Goal: Navigation & Orientation: Find specific page/section

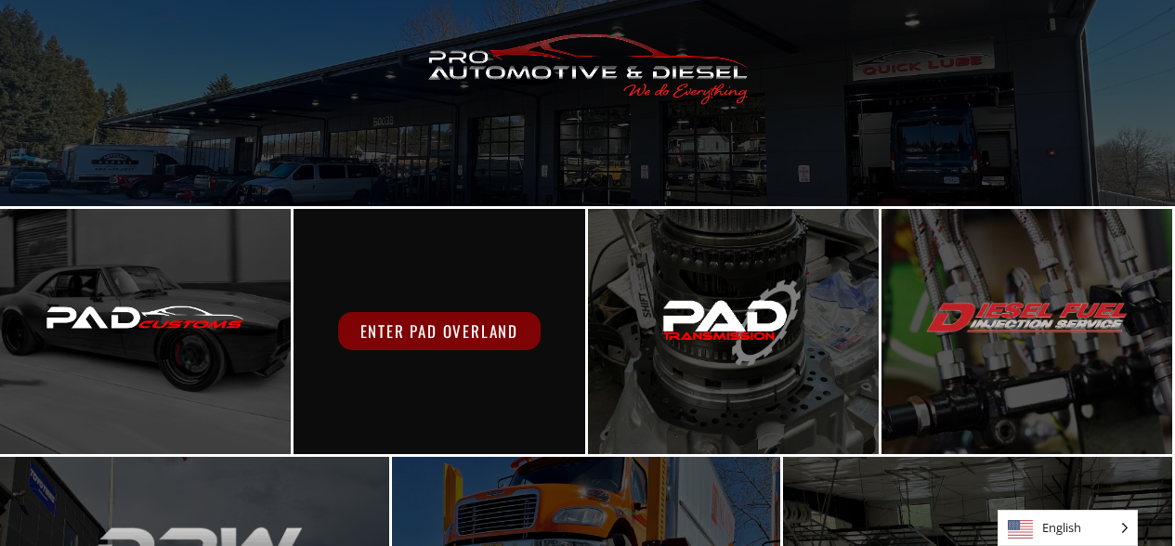
scroll to position [204, 0]
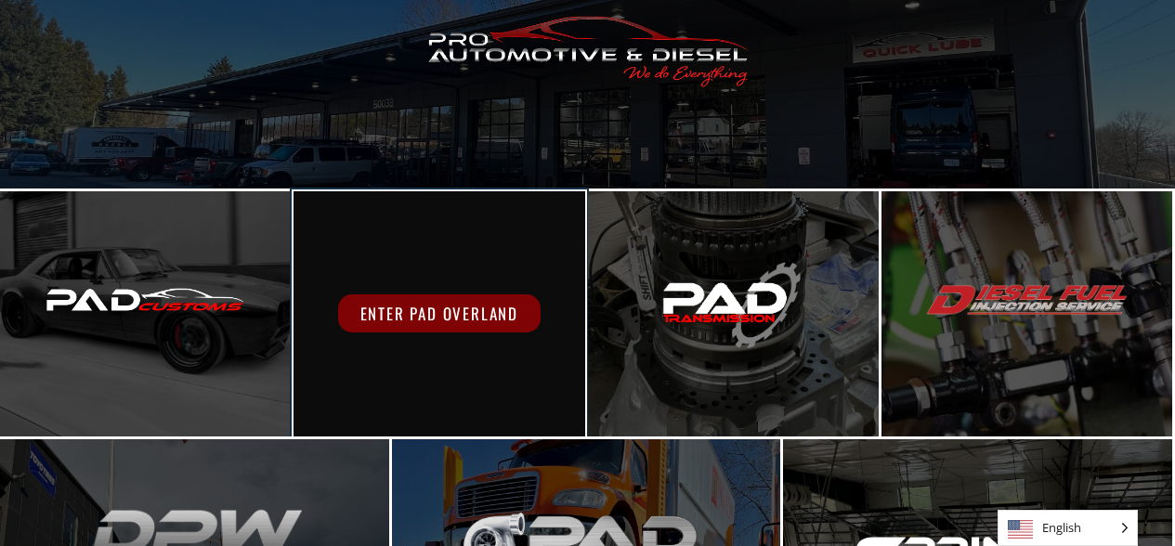
click at [476, 313] on span "Enter PAD Overland" at bounding box center [439, 314] width 203 height 38
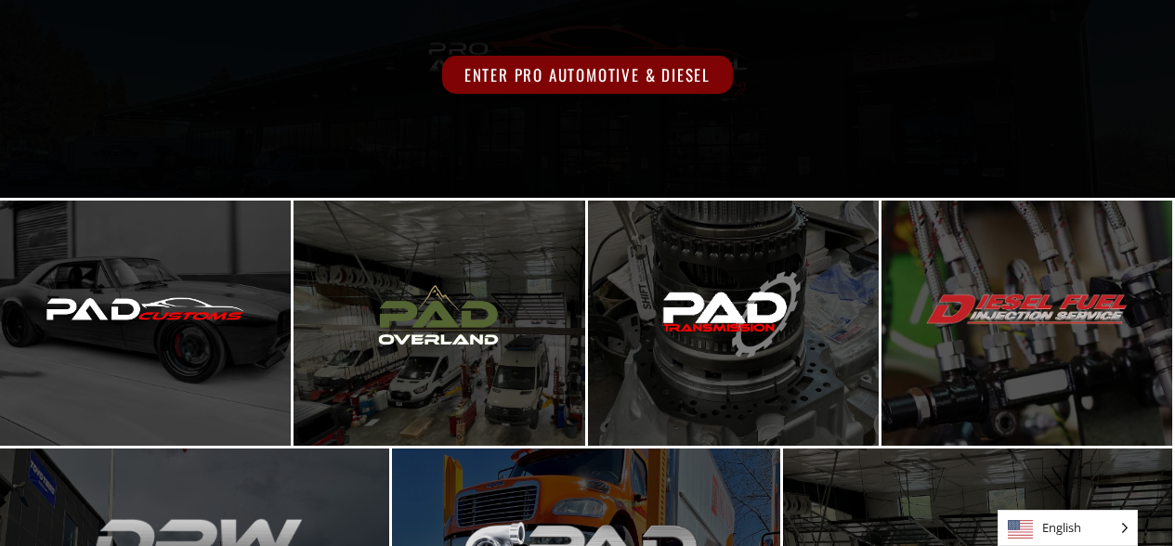
scroll to position [195, 0]
click at [544, 76] on span "Enter Pro Automotive & Diesel" at bounding box center [587, 75] width 291 height 38
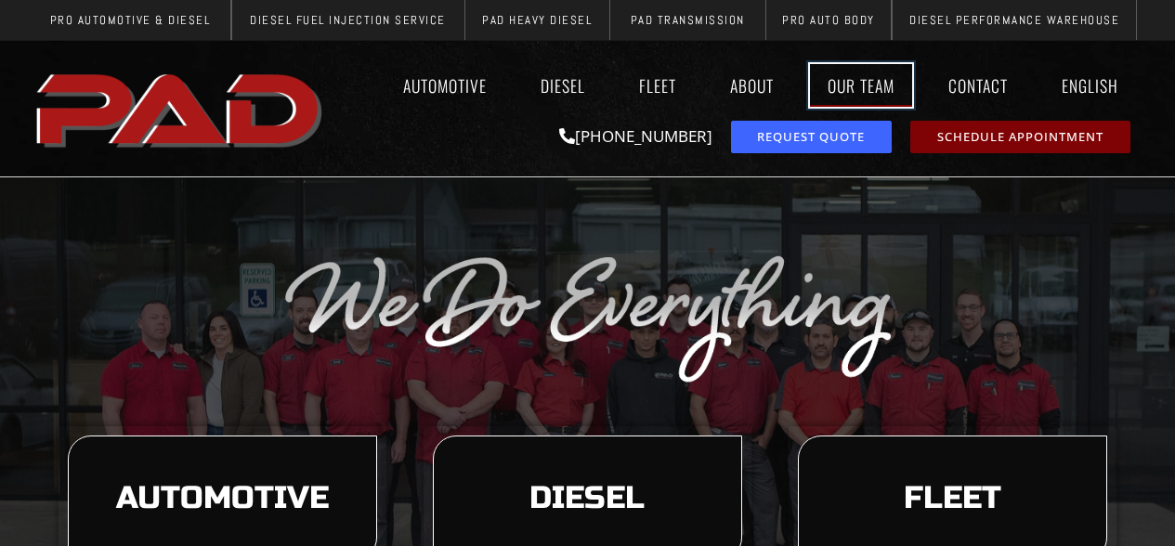
click at [854, 86] on link "Our Team" at bounding box center [861, 85] width 102 height 43
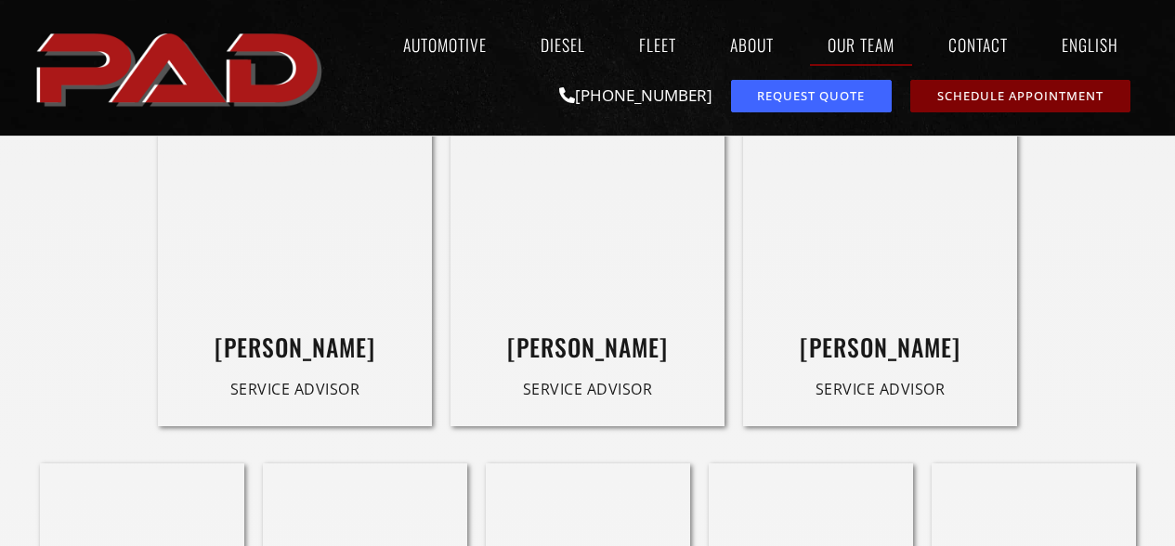
scroll to position [1491, 0]
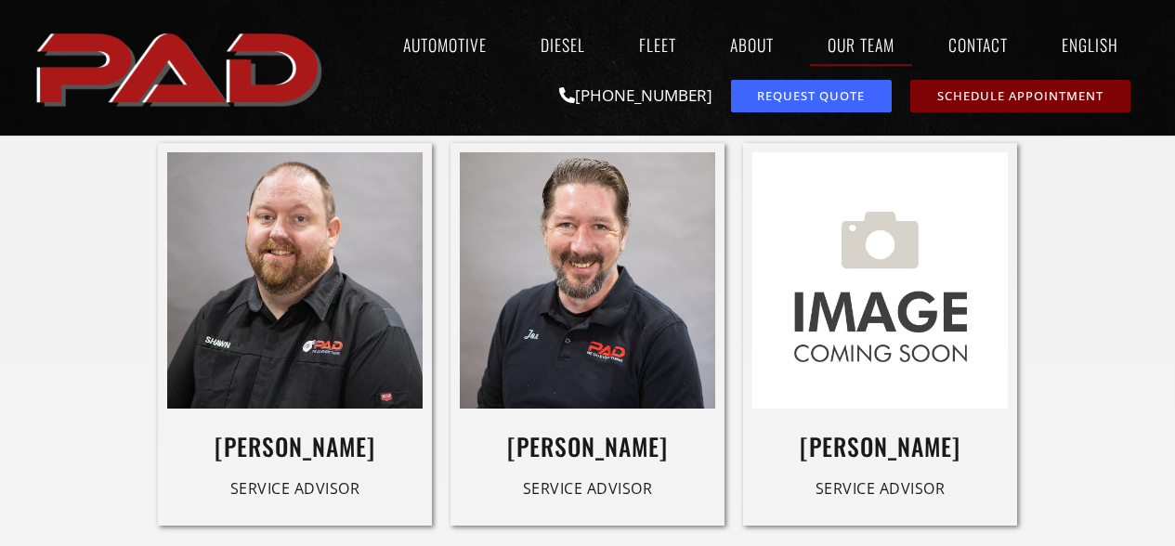
click at [586, 256] on img at bounding box center [588, 280] width 256 height 256
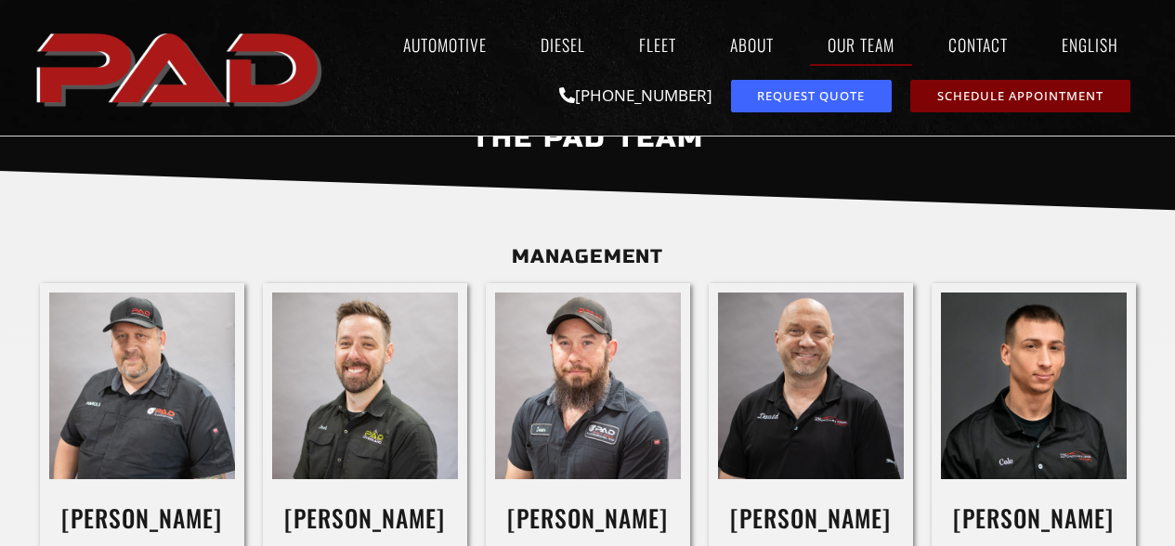
scroll to position [879, 0]
